Goal: Information Seeking & Learning: Learn about a topic

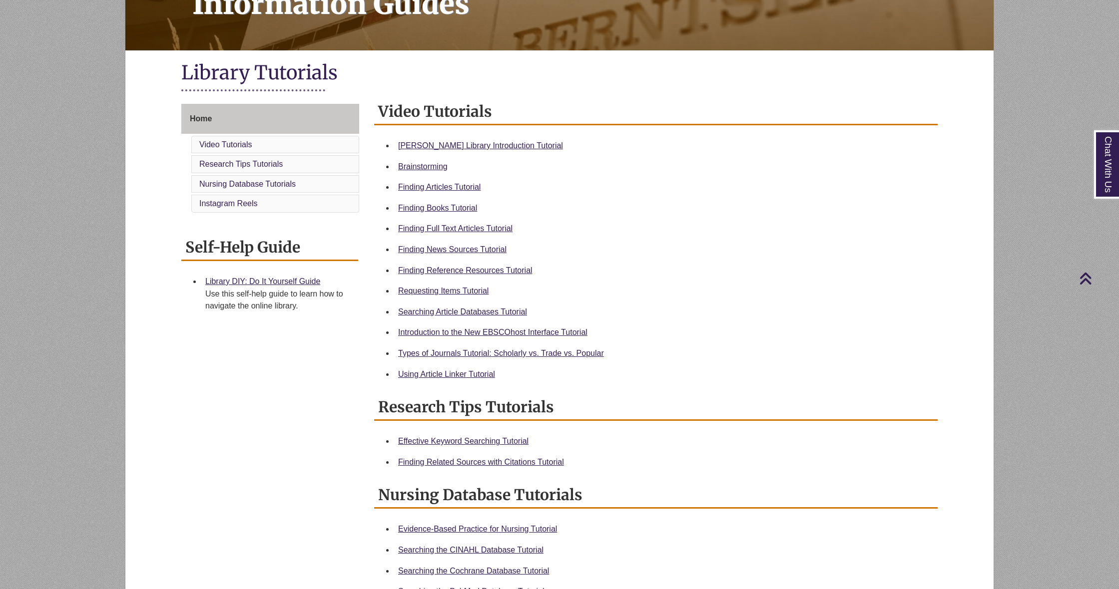
scroll to position [172, 0]
click at [236, 140] on link "Video Tutorials" at bounding box center [225, 144] width 53 height 8
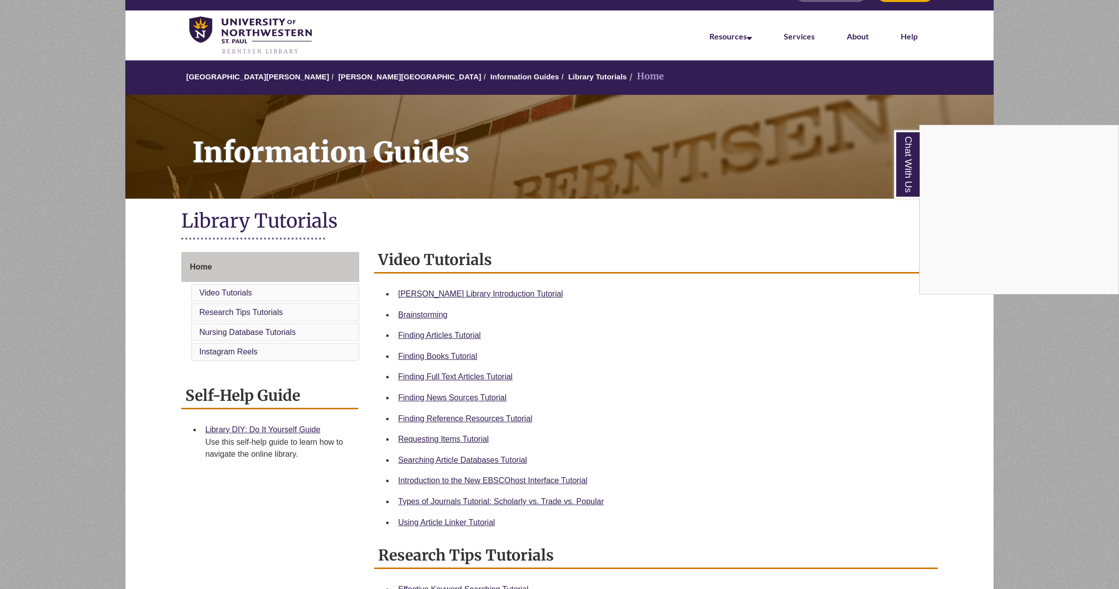
scroll to position [25, 0]
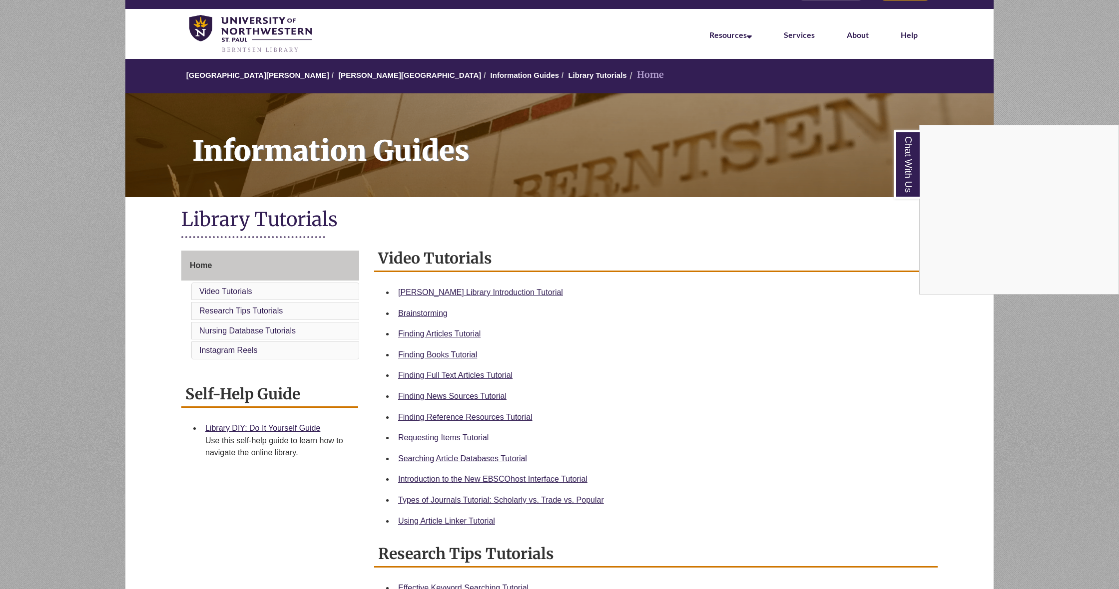
click at [498, 292] on div "Chat With Us" at bounding box center [559, 294] width 1119 height 589
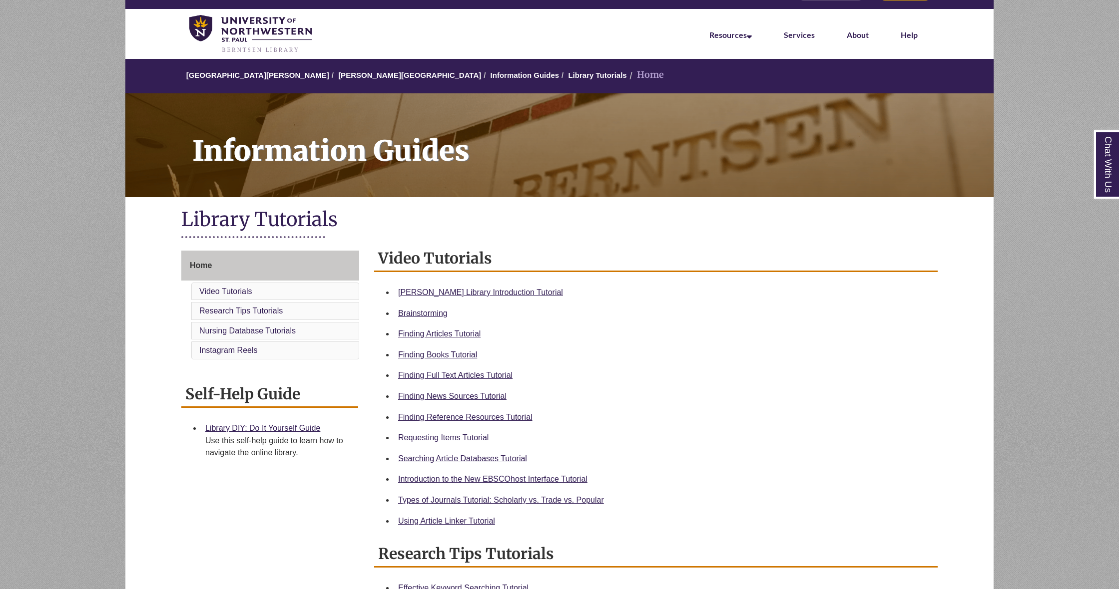
click at [233, 291] on link "Video Tutorials" at bounding box center [225, 291] width 53 height 8
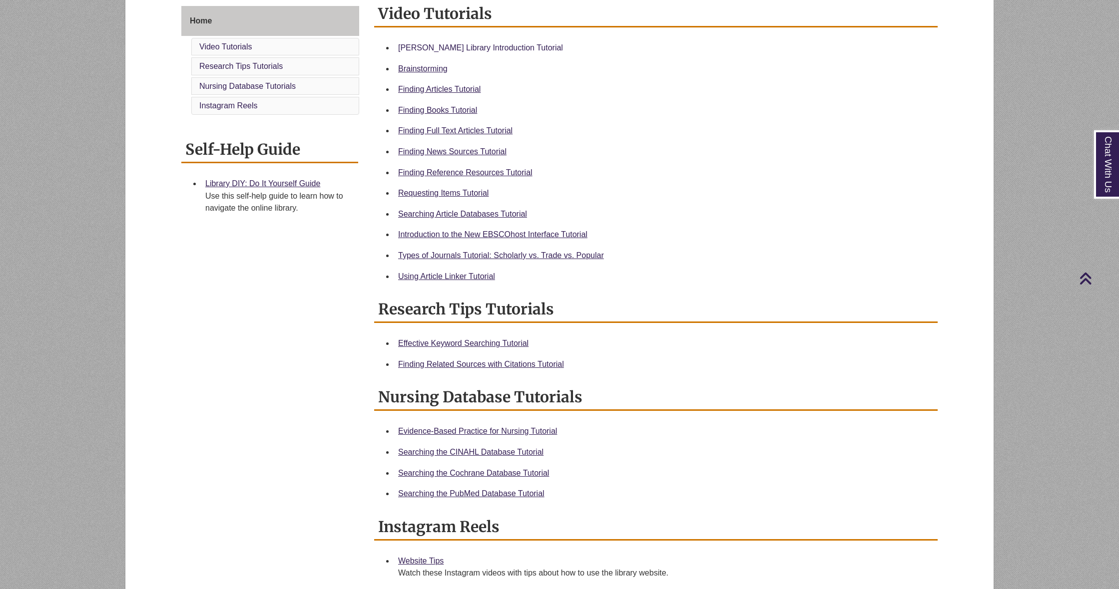
click at [422, 47] on link "[PERSON_NAME] Library Introduction Tutorial" at bounding box center [480, 47] width 165 height 8
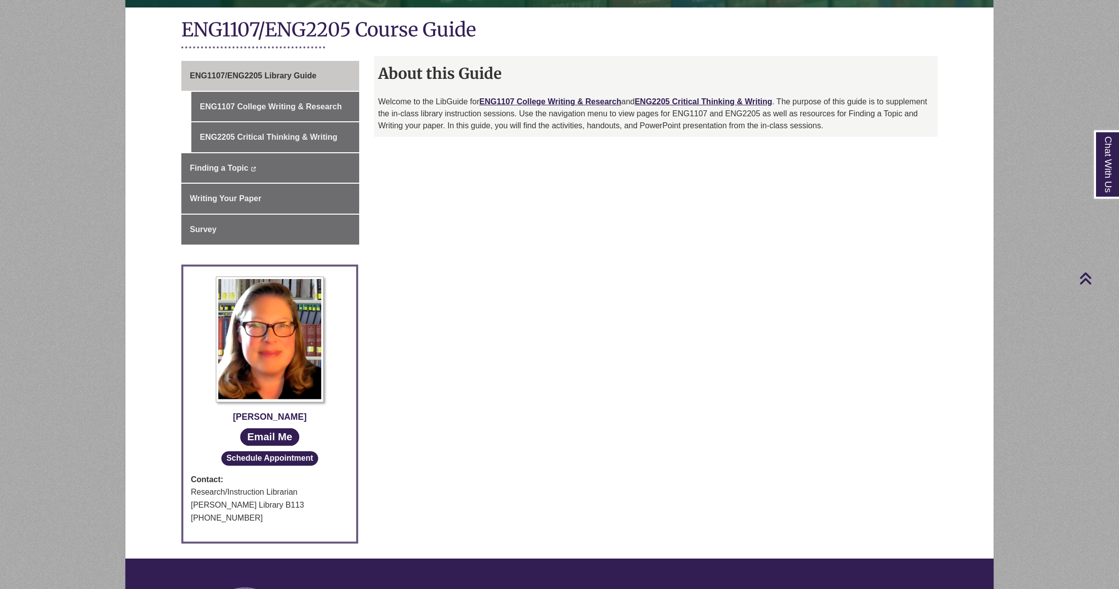
scroll to position [216, 0]
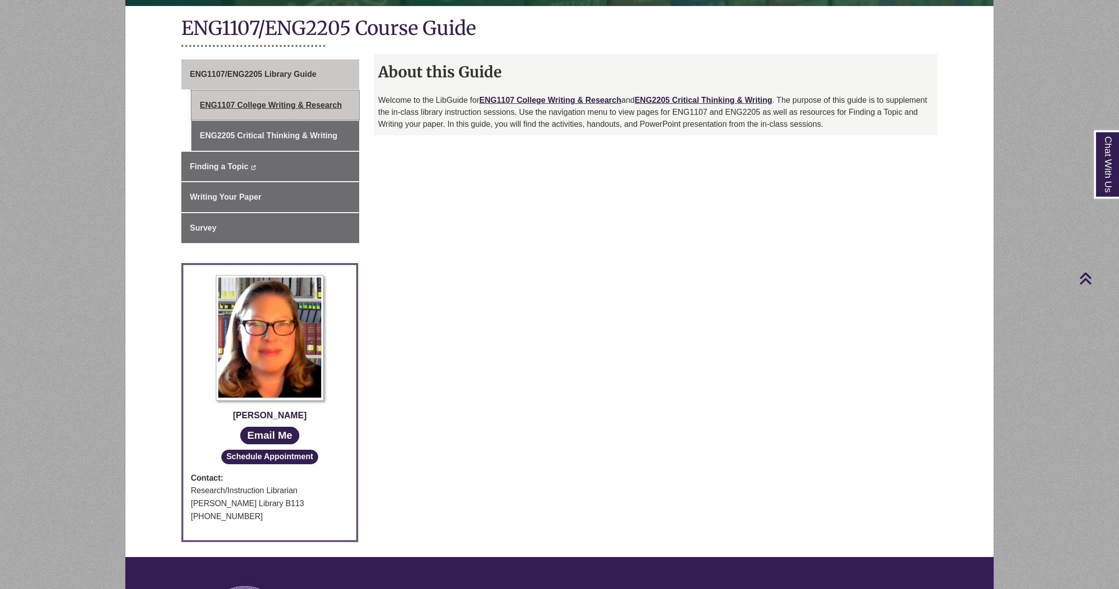
click at [262, 98] on link "ENG1107 College Writing & Research" at bounding box center [275, 105] width 168 height 30
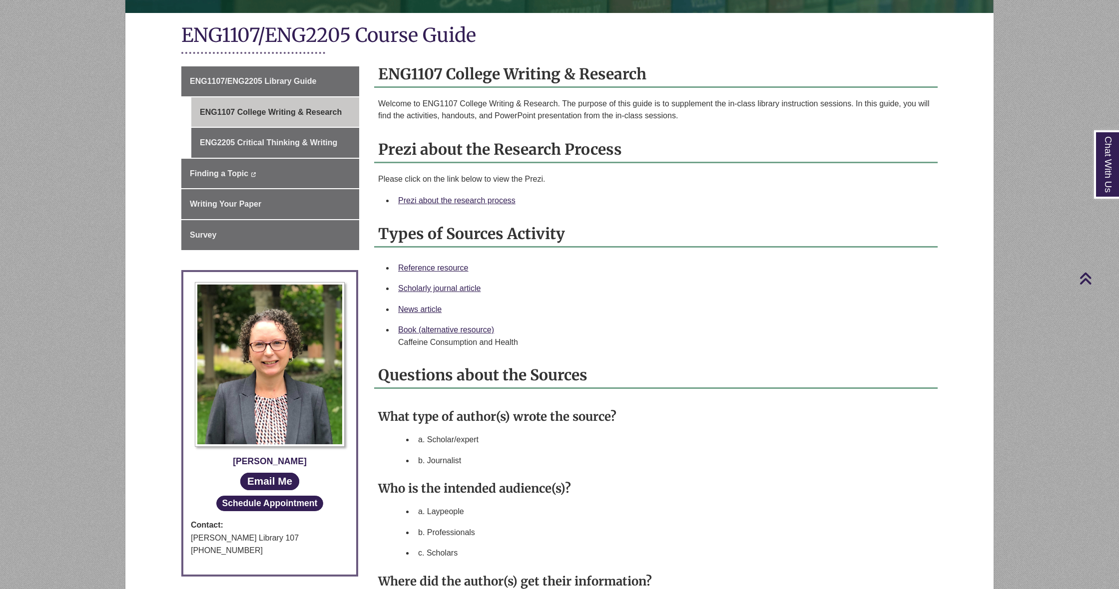
scroll to position [212, 0]
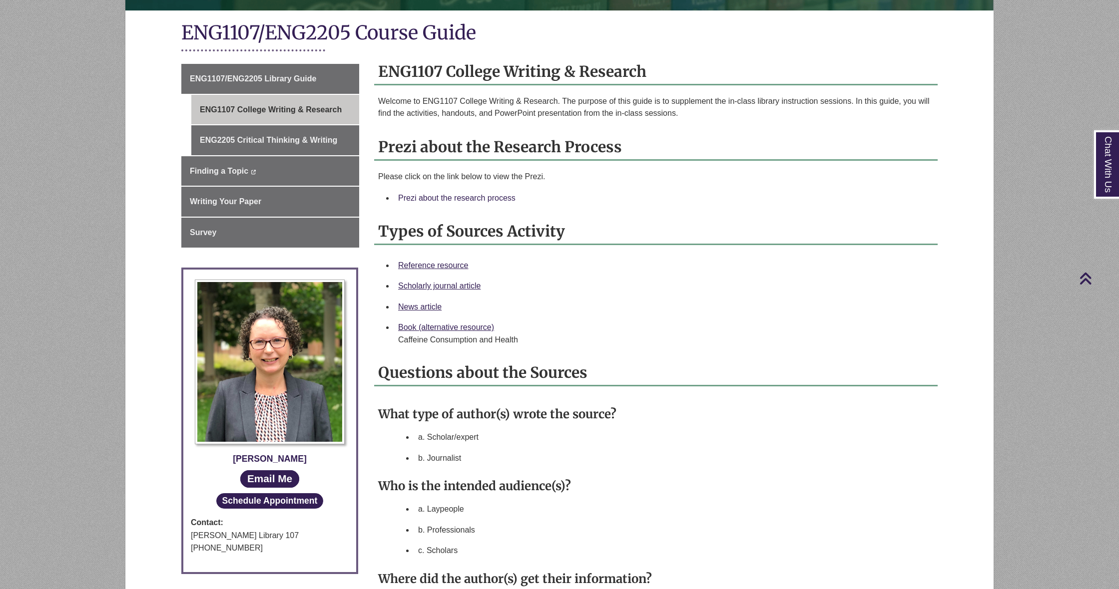
click at [455, 195] on link "Prezi about the research process" at bounding box center [456, 198] width 117 height 8
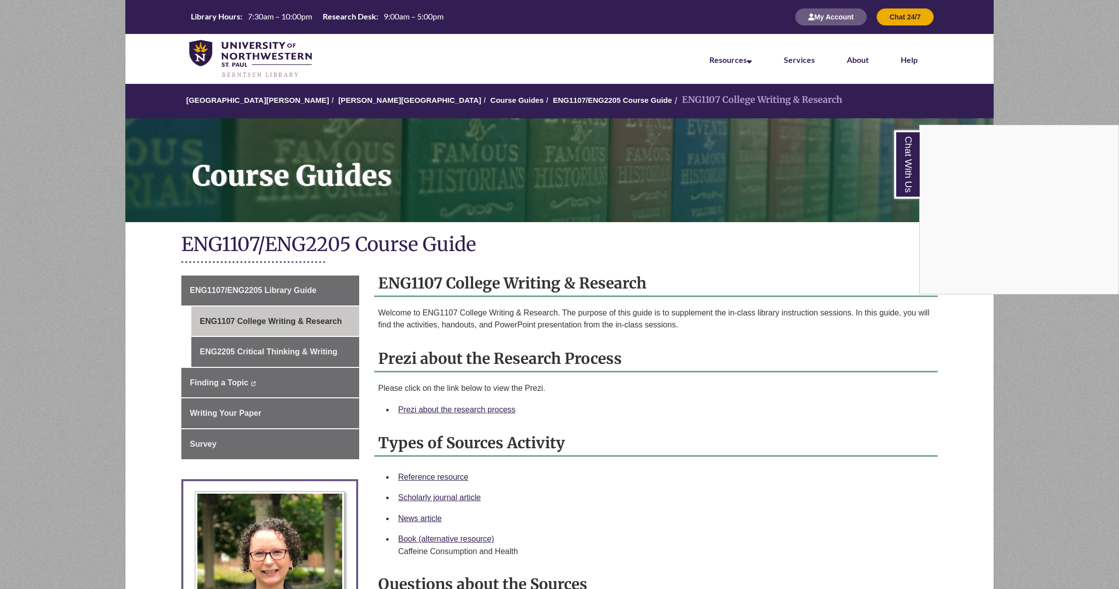
scroll to position [0, 0]
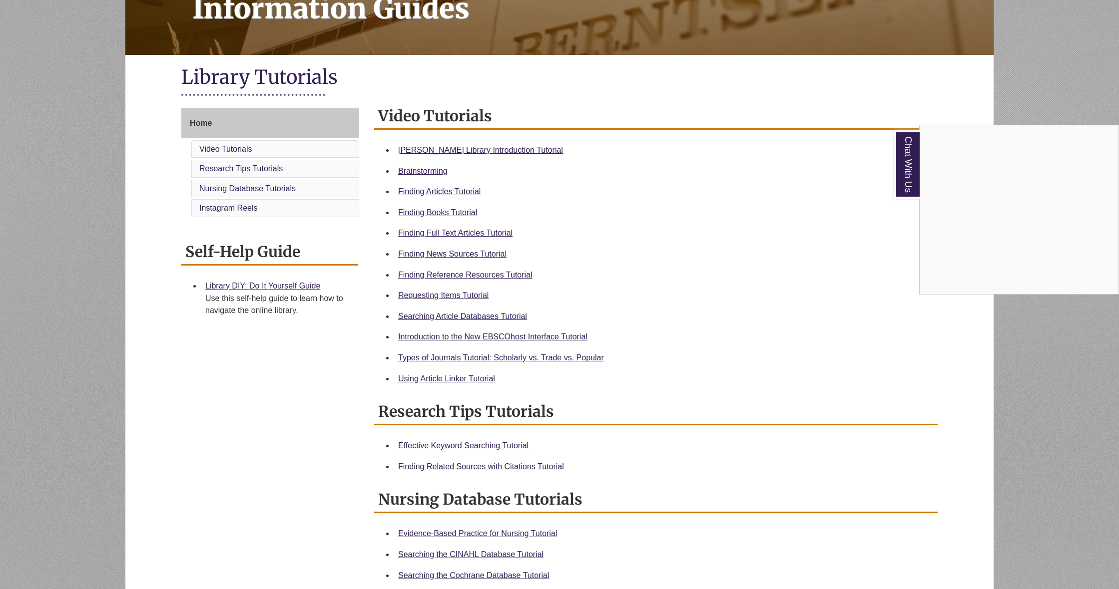
scroll to position [167, 0]
click at [486, 274] on div "Chat With Us" at bounding box center [559, 294] width 1119 height 589
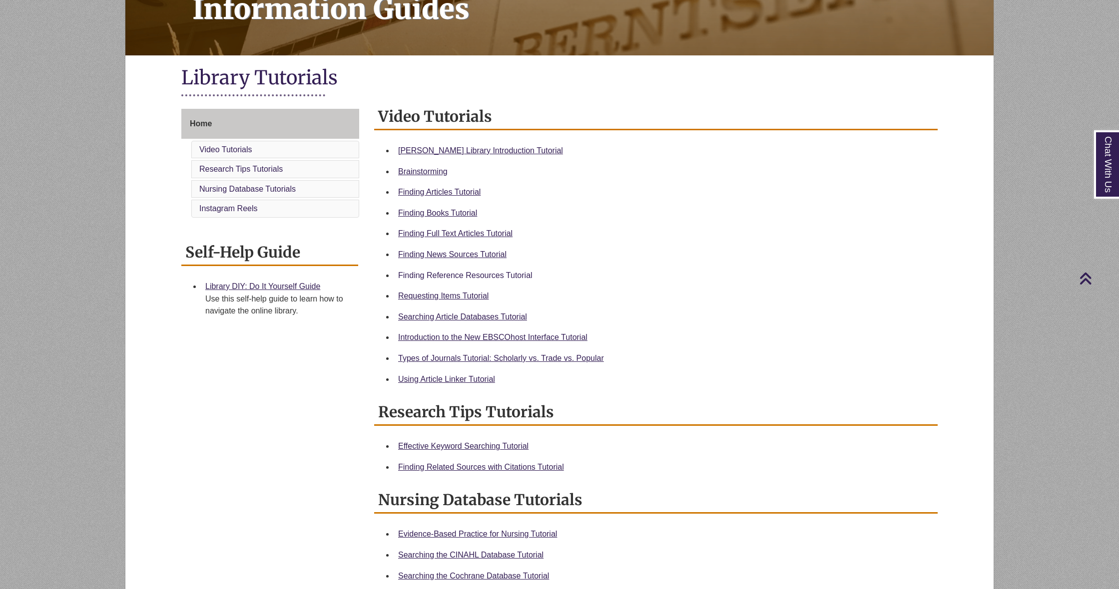
click at [484, 275] on link "Finding Reference Resources Tutorial" at bounding box center [465, 275] width 134 height 8
click at [431, 252] on link "Finding News Sources Tutorial" at bounding box center [452, 254] width 108 height 8
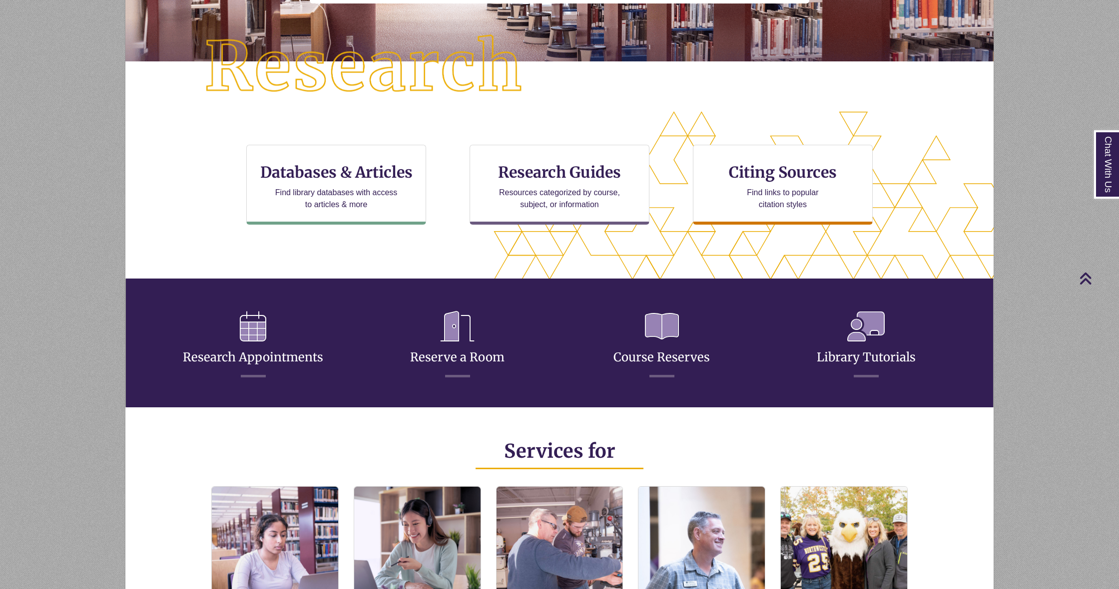
scroll to position [229, 0]
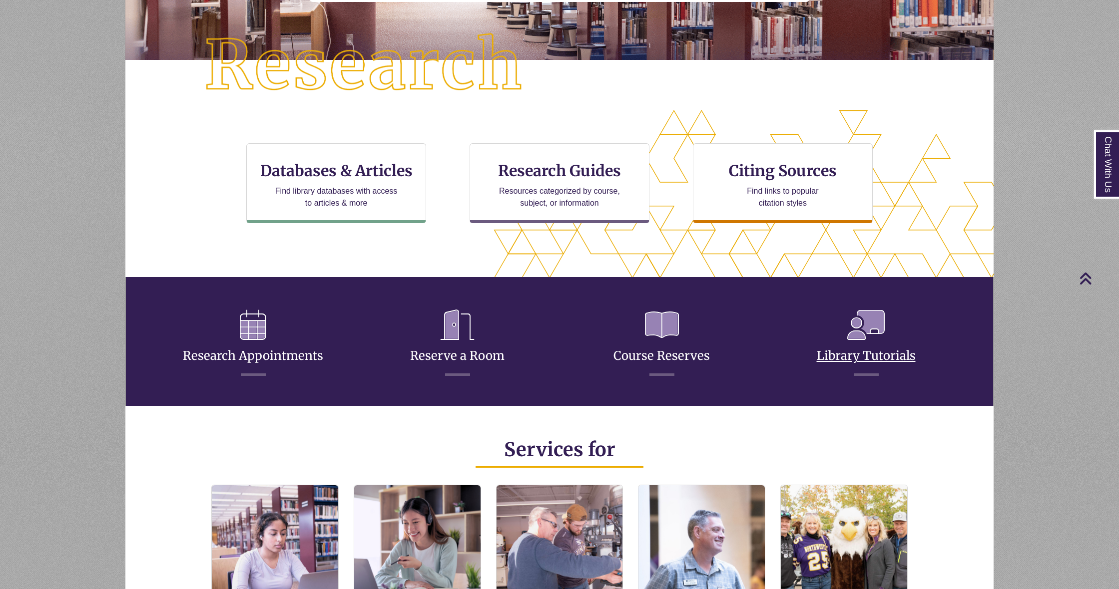
click at [859, 341] on icon at bounding box center [865, 325] width 53 height 46
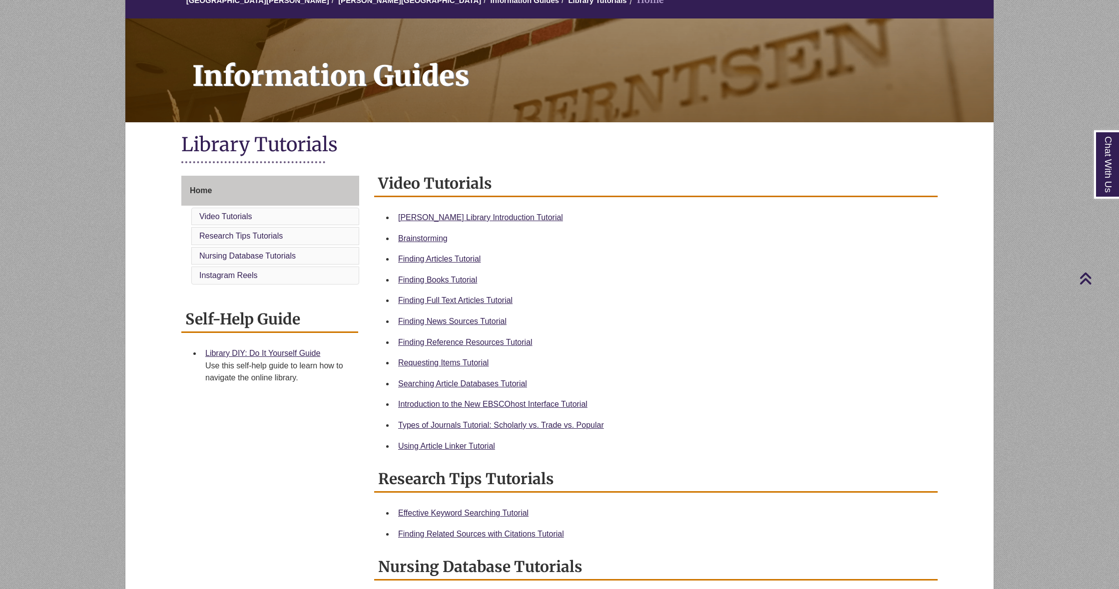
scroll to position [83, 0]
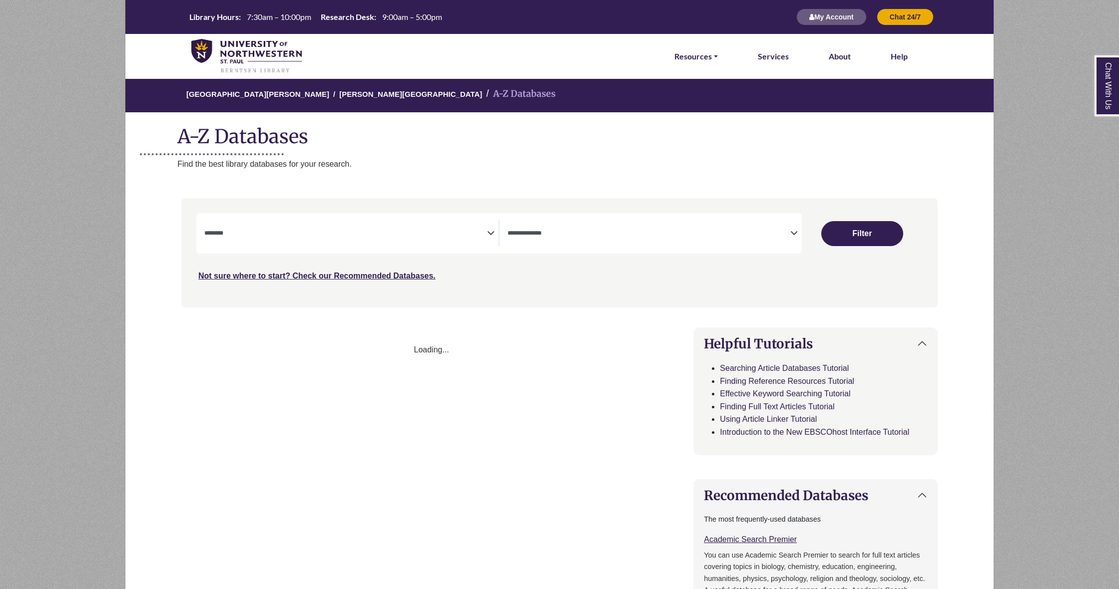
select select "Database Subject Filter"
select select "Database Types Filter"
select select "Database Subject Filter"
select select "Database Types Filter"
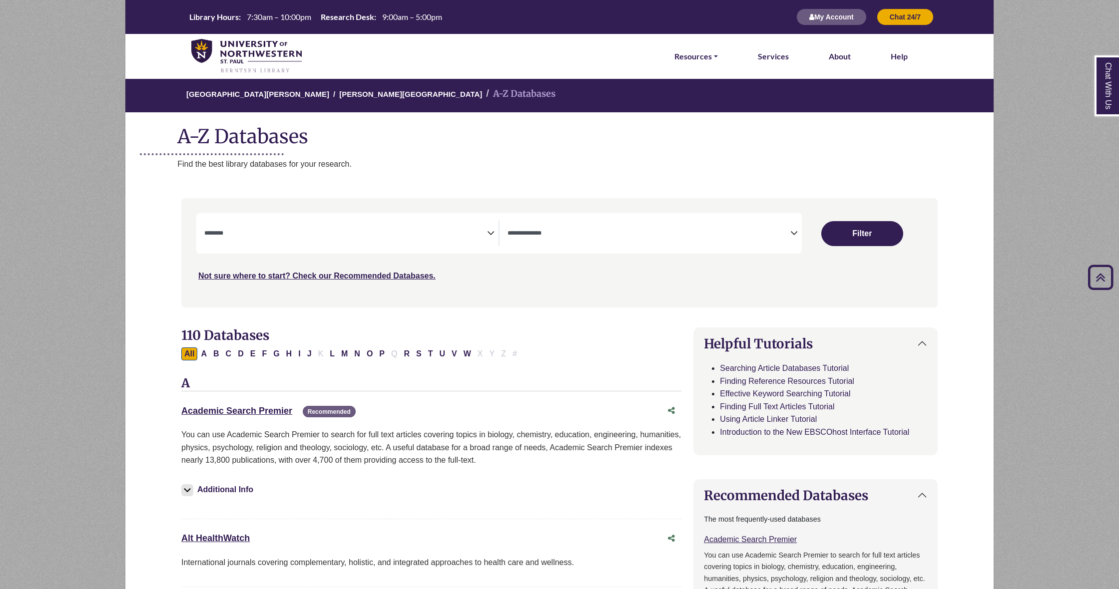
scroll to position [-1, 0]
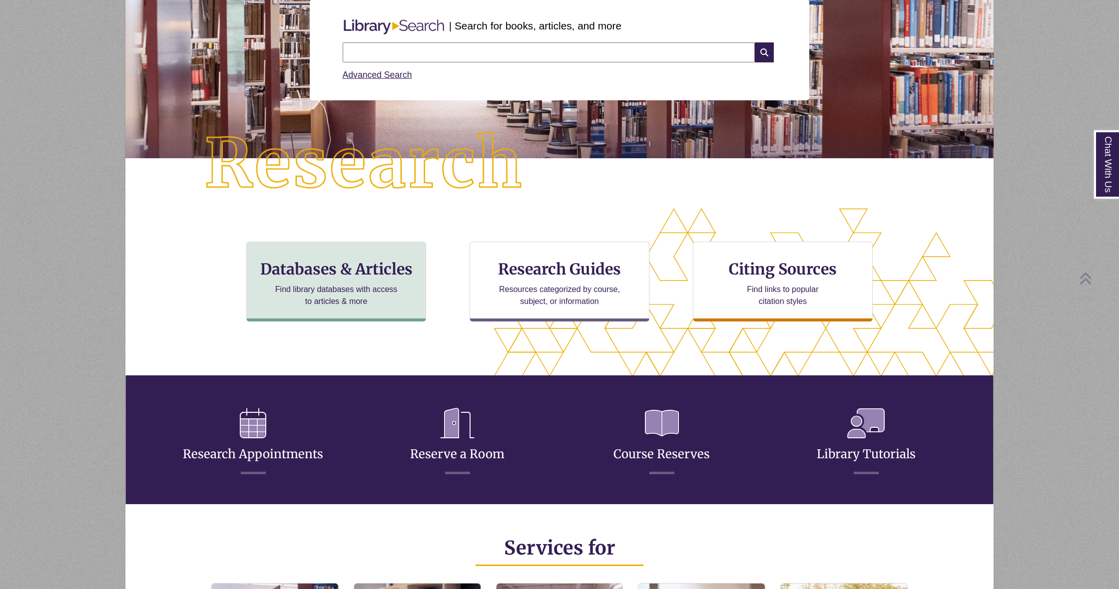
scroll to position [133, 0]
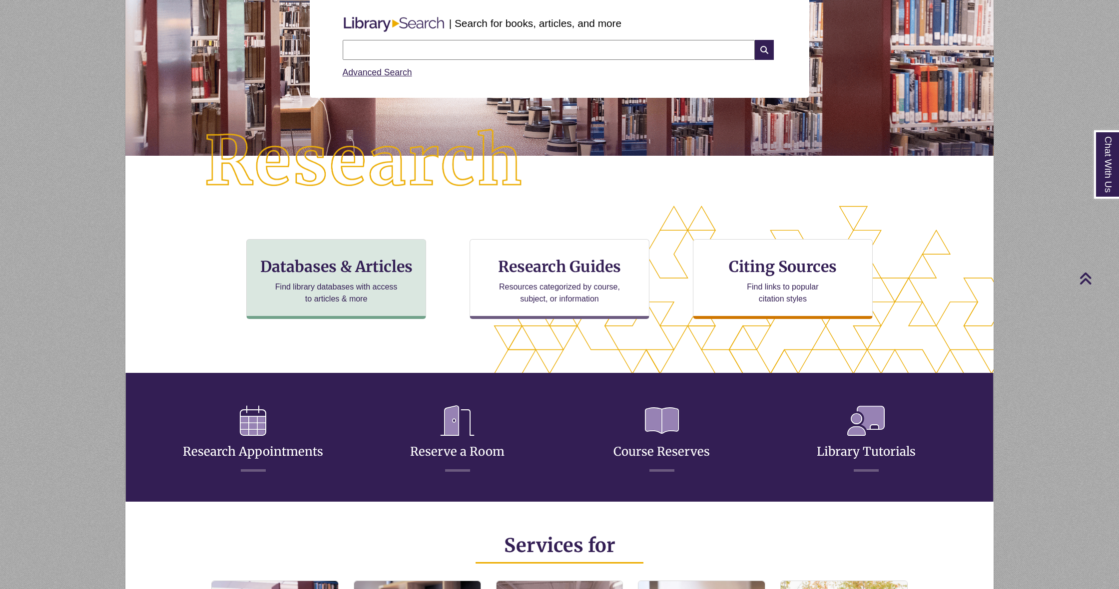
click at [397, 299] on p "Find library databases with access to articles & more" at bounding box center [336, 293] width 130 height 24
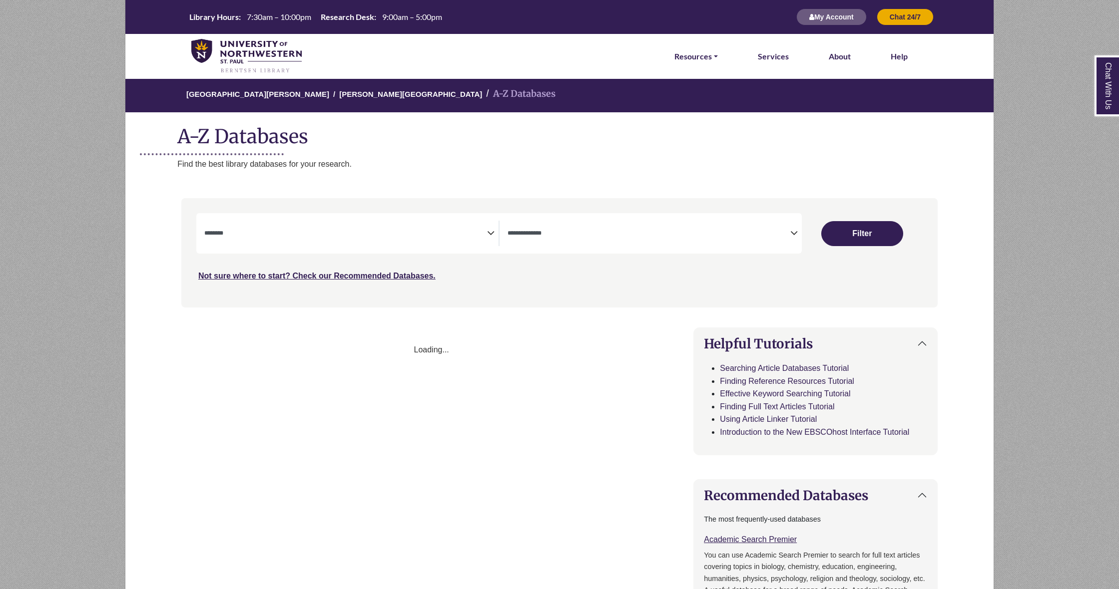
select select "Database Subject Filter"
select select "Database Types Filter"
select select "Database Subject Filter"
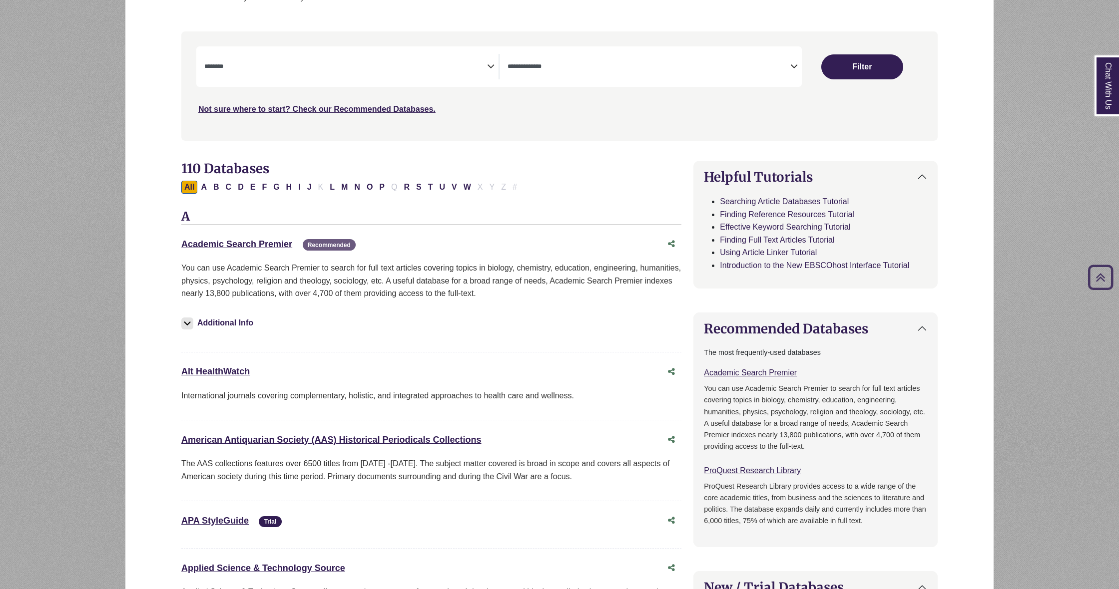
scroll to position [167, 0]
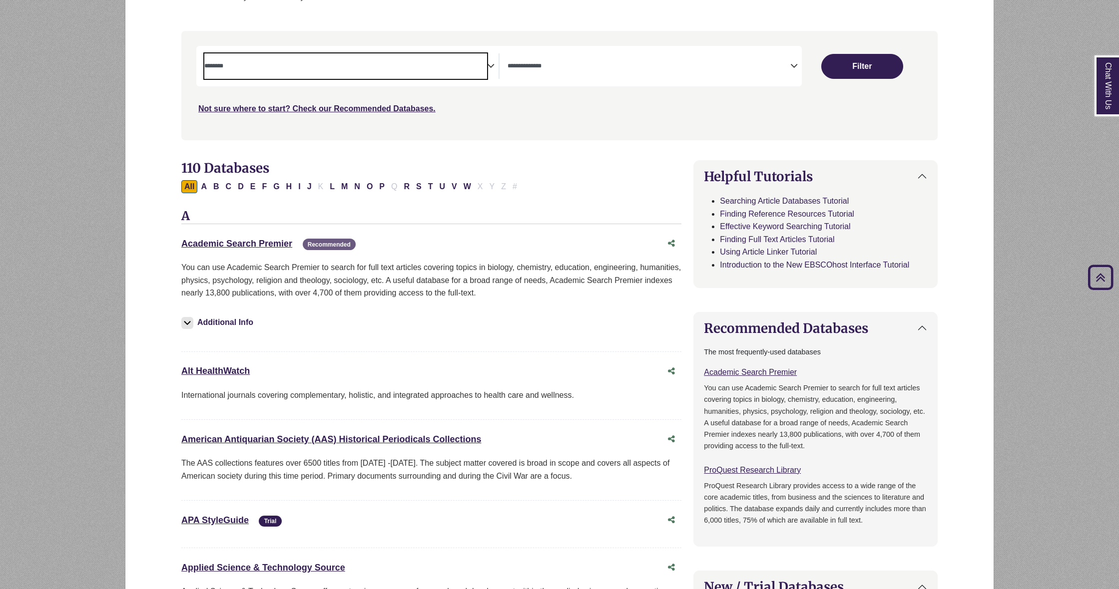
click at [273, 71] on span "Search filters" at bounding box center [345, 65] width 283 height 25
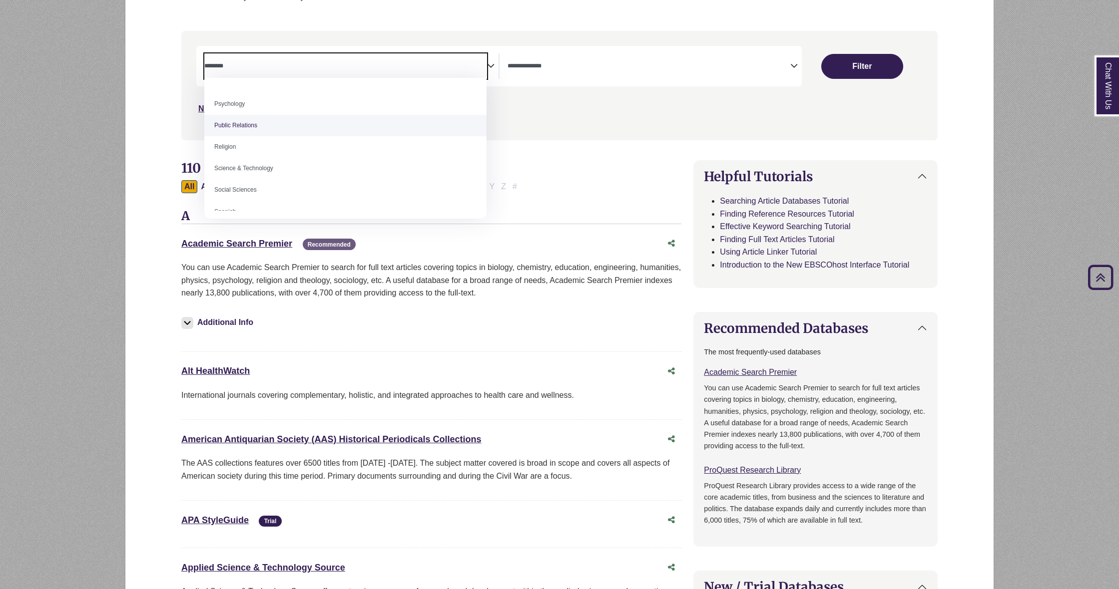
scroll to position [802, 0]
click at [565, 68] on textarea "Search" at bounding box center [648, 67] width 283 height 8
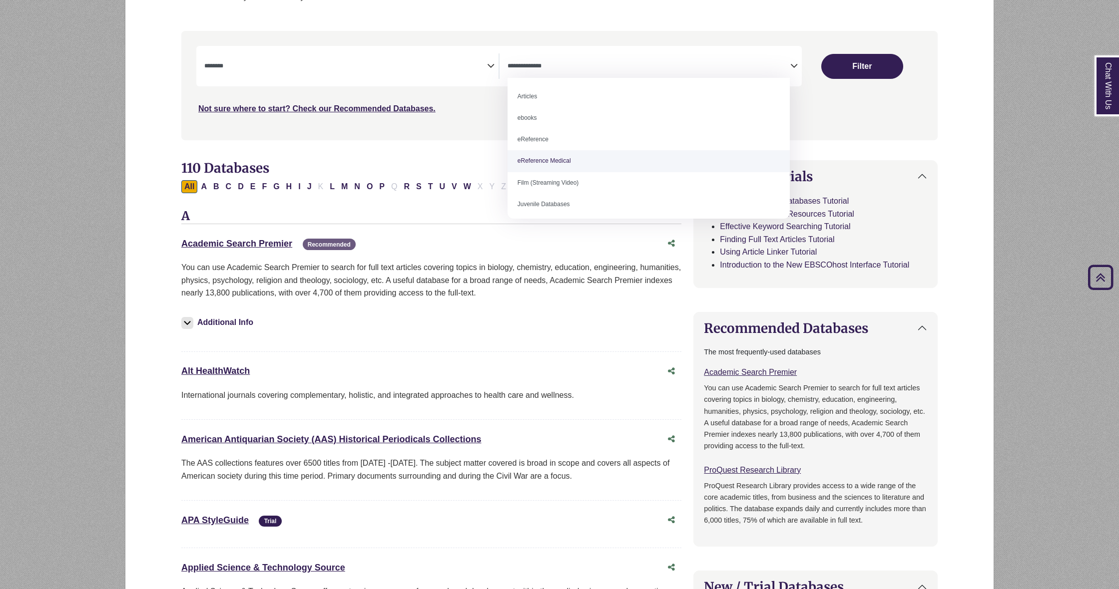
scroll to position [168, 0]
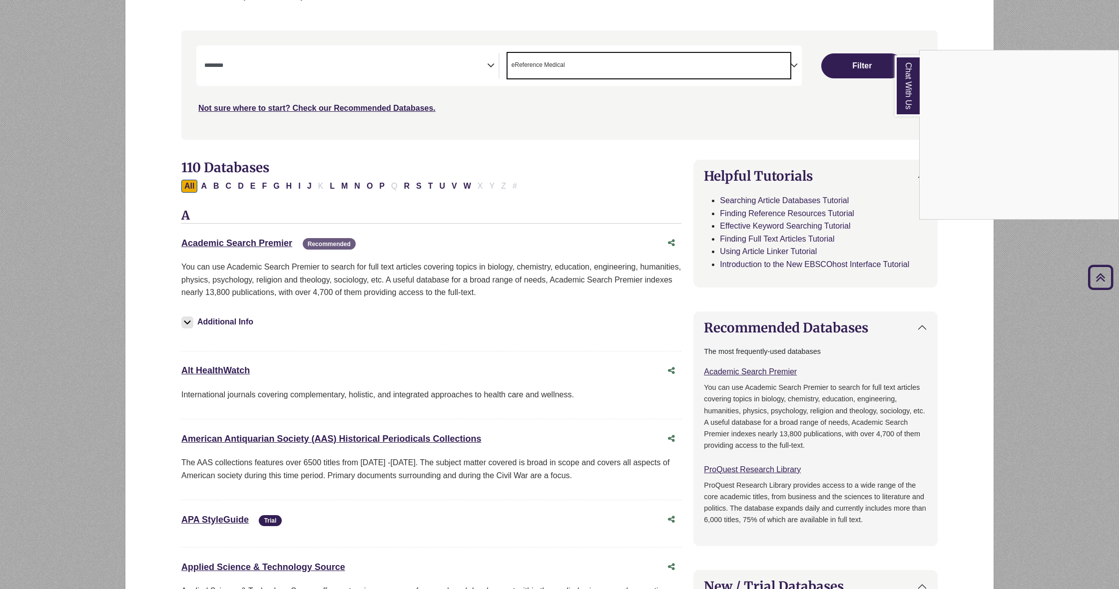
click at [847, 69] on div "Chat With Us" at bounding box center [559, 294] width 1119 height 589
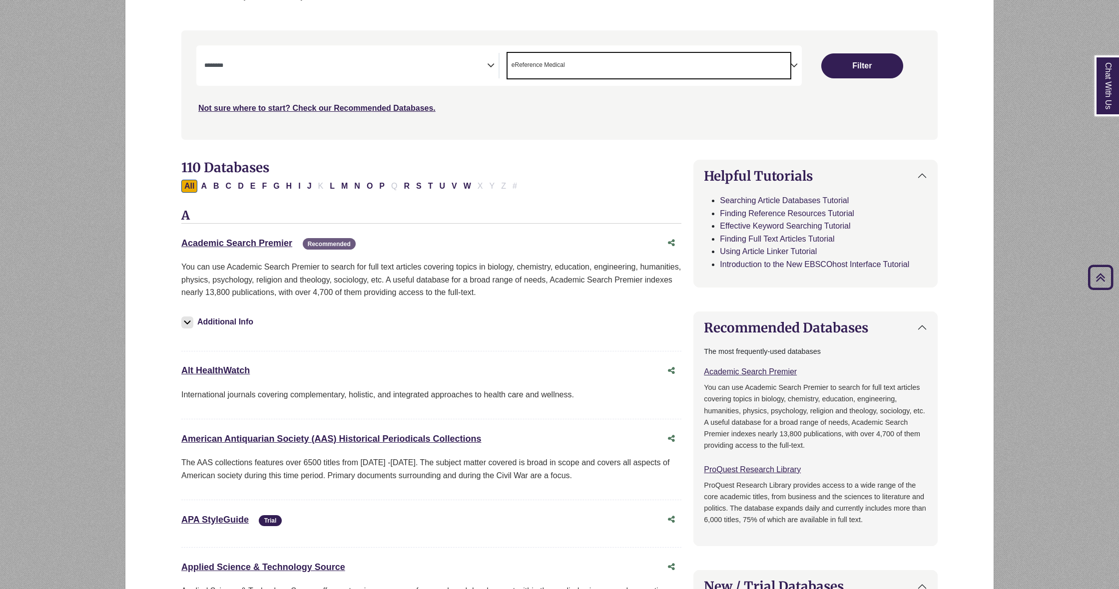
click at [614, 64] on span "× eReference Medical" at bounding box center [648, 65] width 283 height 25
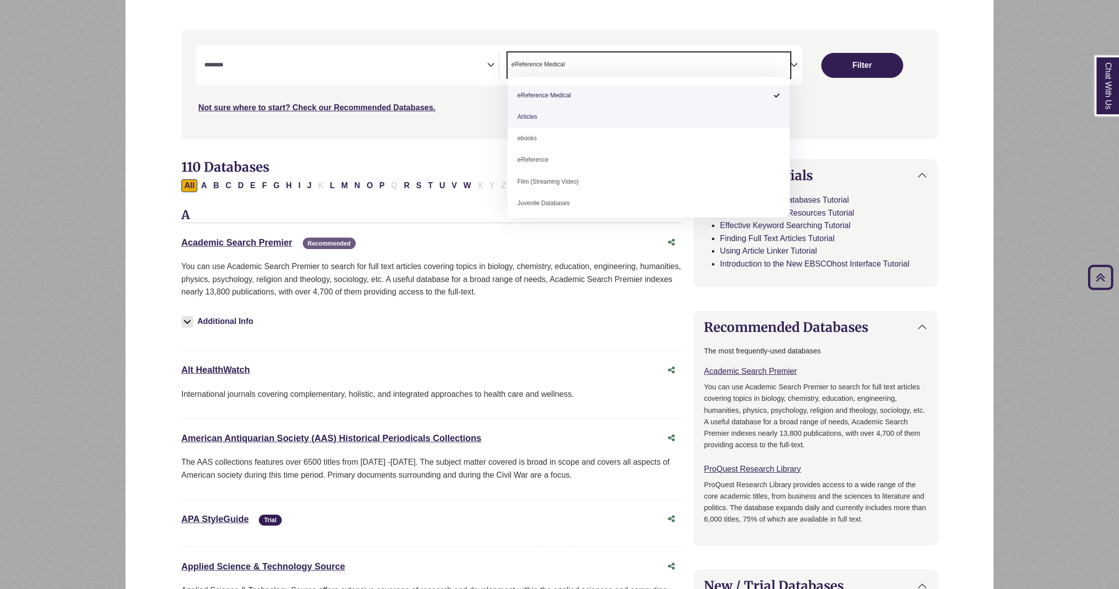
scroll to position [166, 0]
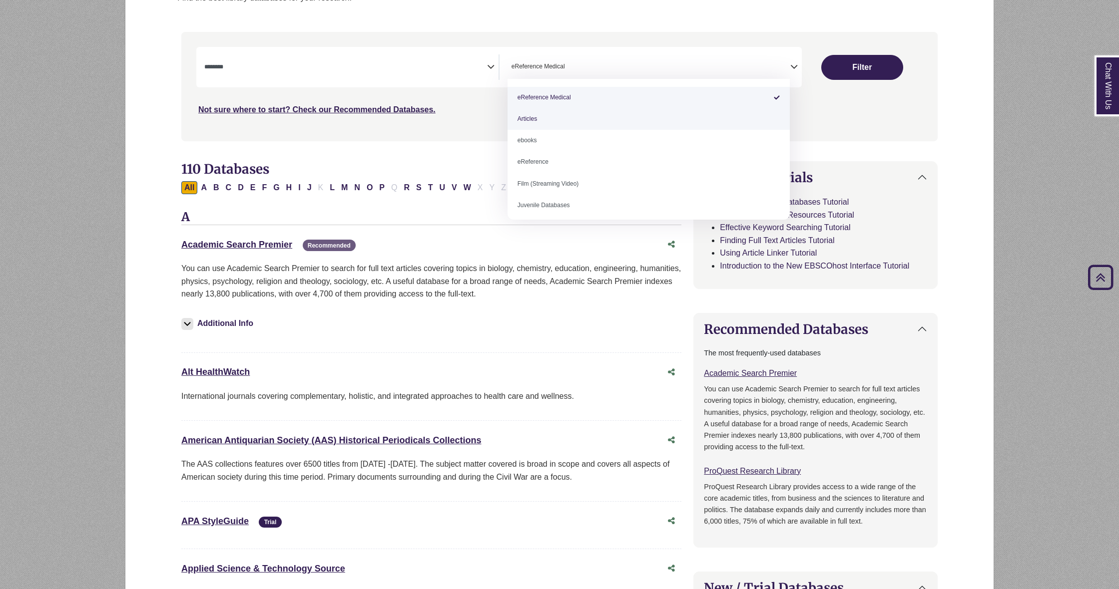
select select "*****"
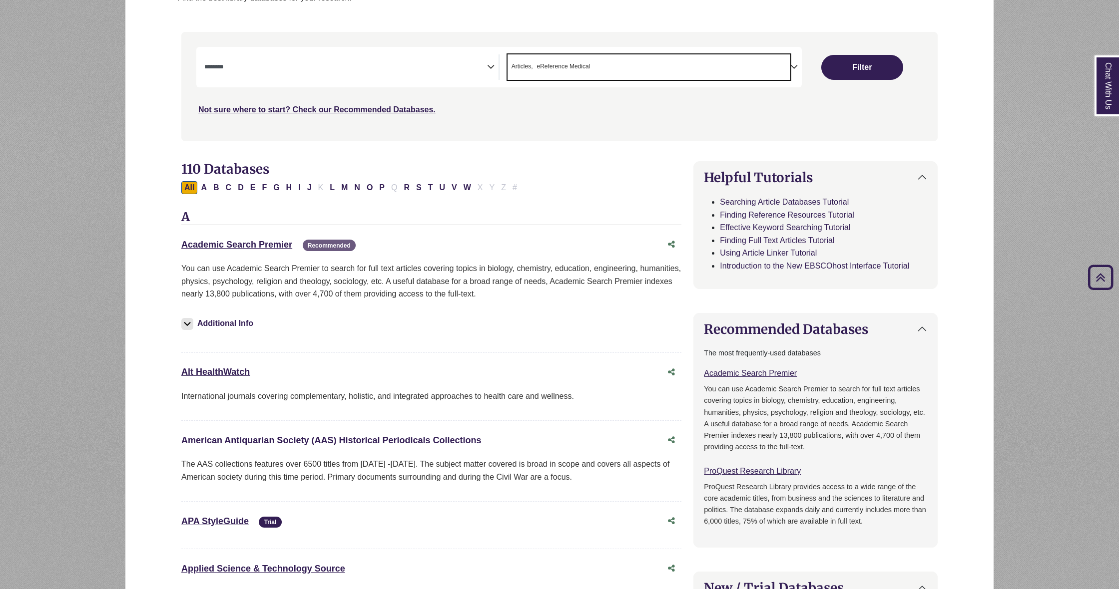
scroll to position [165, 0]
click at [669, 57] on span "× Articles × eReference Medical" at bounding box center [648, 67] width 283 height 25
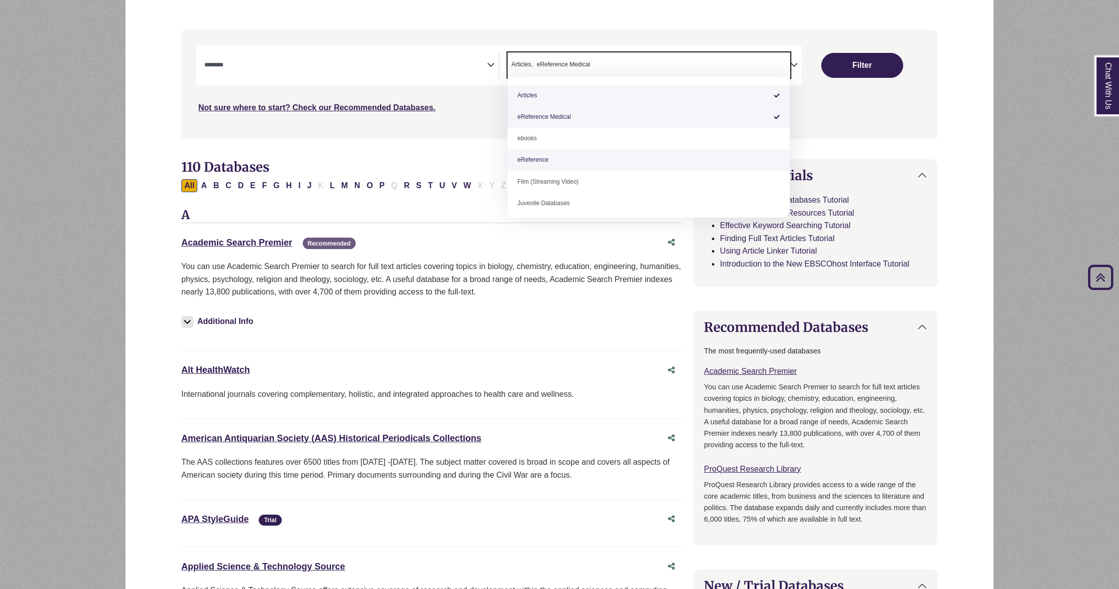
scroll to position [1, 0]
click at [841, 69] on div "***" at bounding box center [559, 79] width 726 height 69
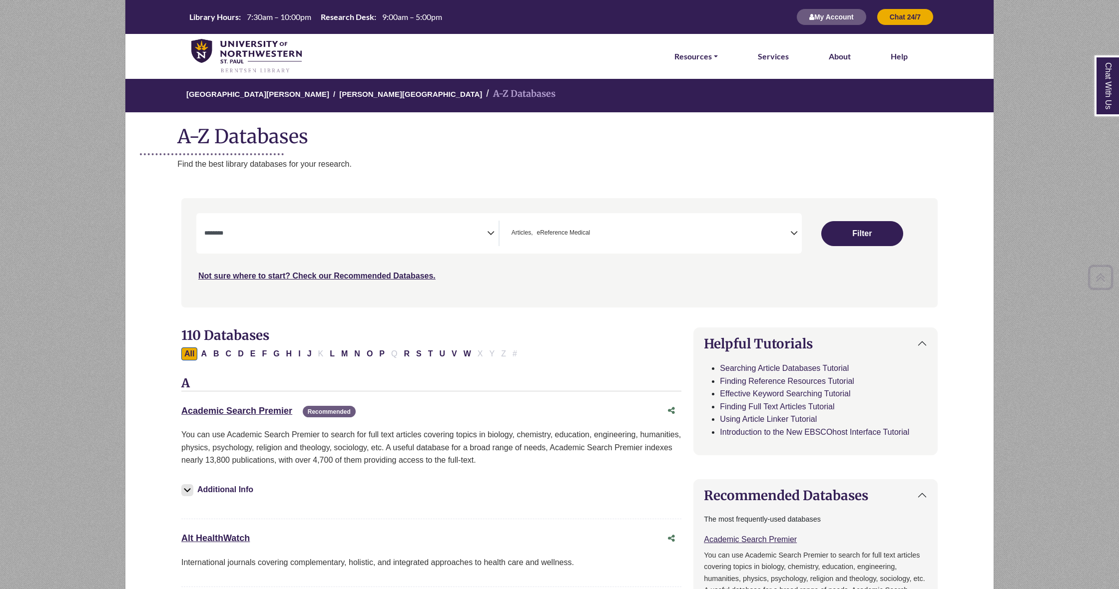
scroll to position [0, 0]
